Goal: Check status

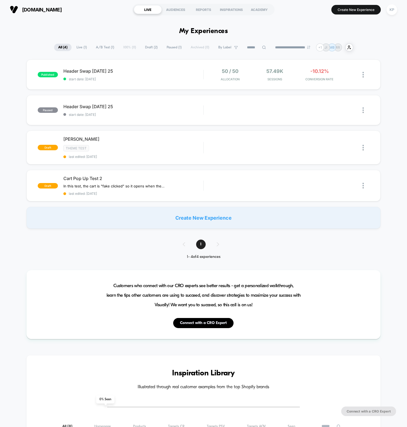
click at [19, 93] on div "published Header Swap 2 - Sept 20 25 start date: 9/20/2025 50 / 50 Allocation 5…" at bounding box center [203, 144] width 407 height 169
click at [257, 74] on div "57.49k Sessions" at bounding box center [275, 74] width 42 height 13
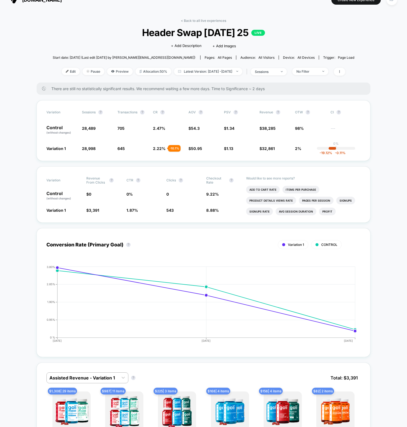
scroll to position [8, 0]
